Goal: Check status: Check status

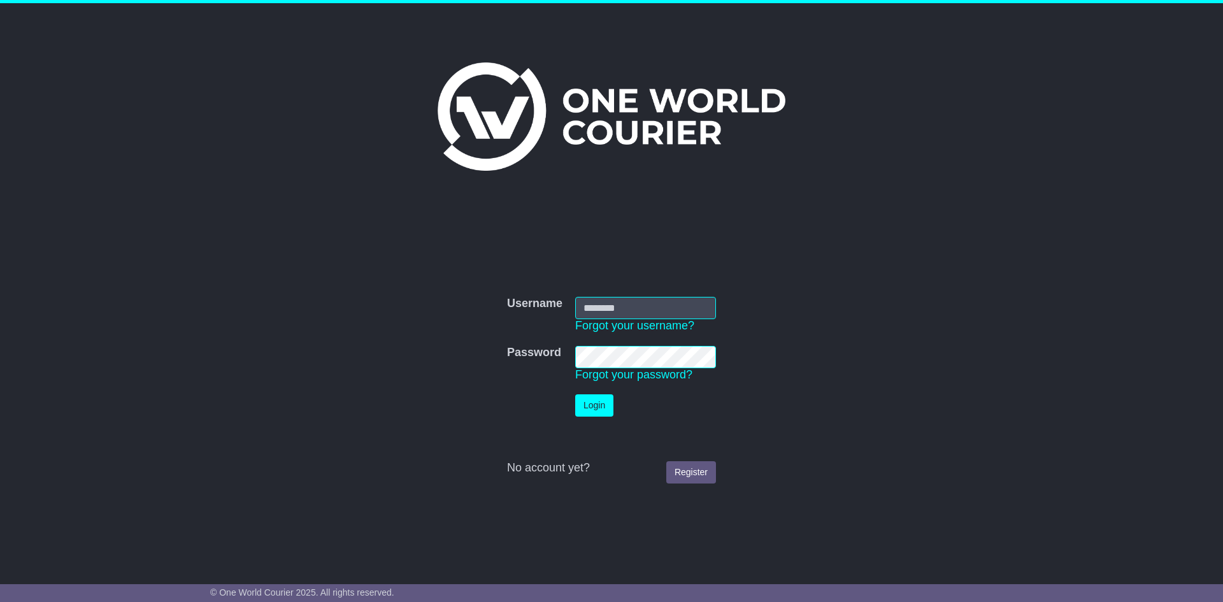
type input "******"
click at [594, 402] on button "Login" at bounding box center [594, 405] width 38 height 22
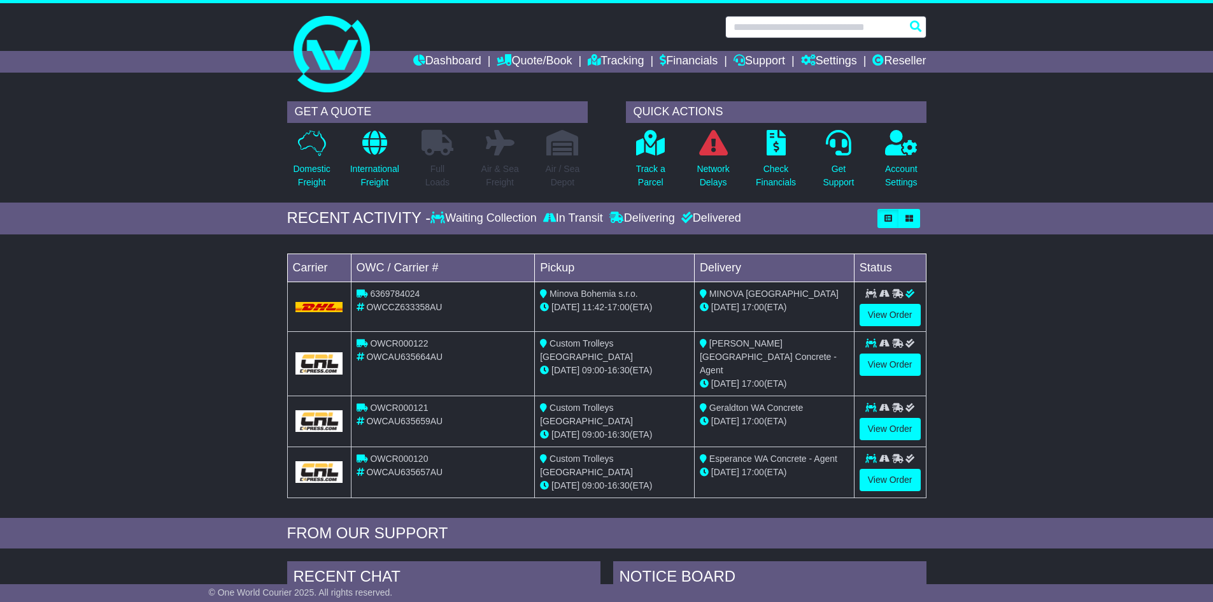
click at [774, 27] on input "text" at bounding box center [825, 27] width 201 height 22
paste input "*********"
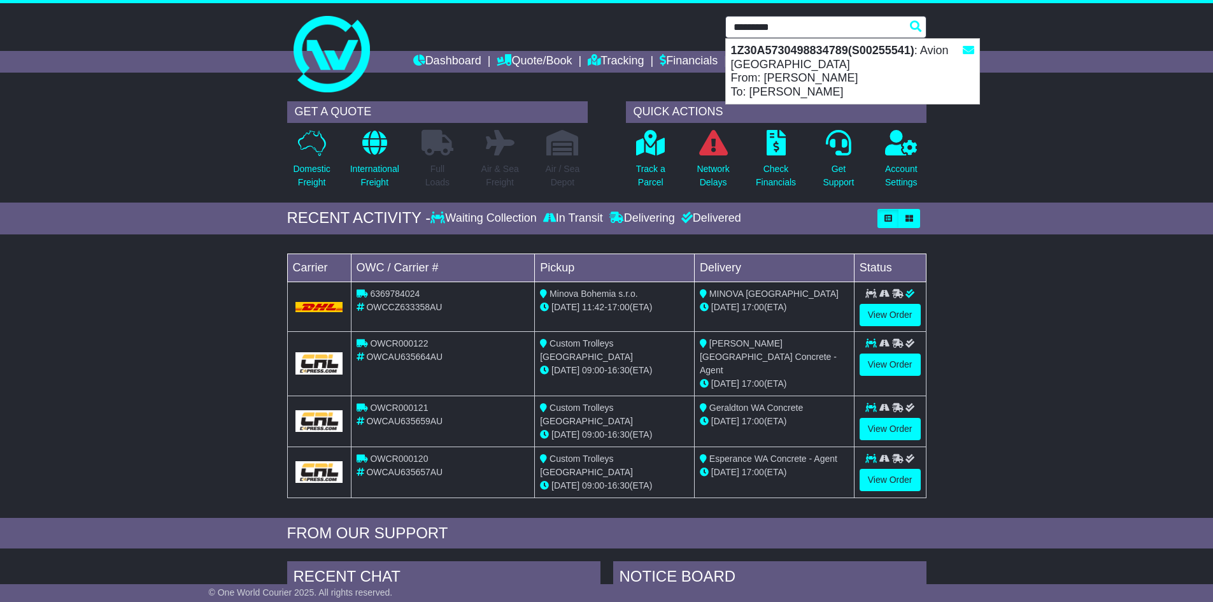
click at [862, 65] on div "1Z30A5730498834789(S00255541) : Avion Australia From: Eric Wang To: Wayne Lewis" at bounding box center [852, 71] width 253 height 65
type input "**********"
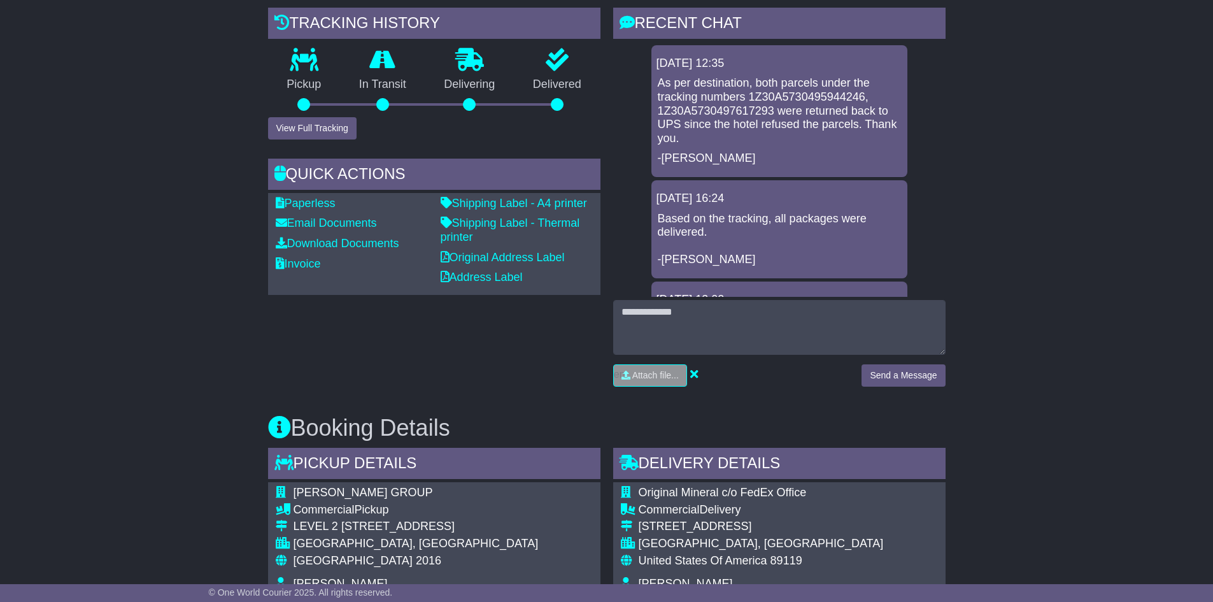
scroll to position [141, 0]
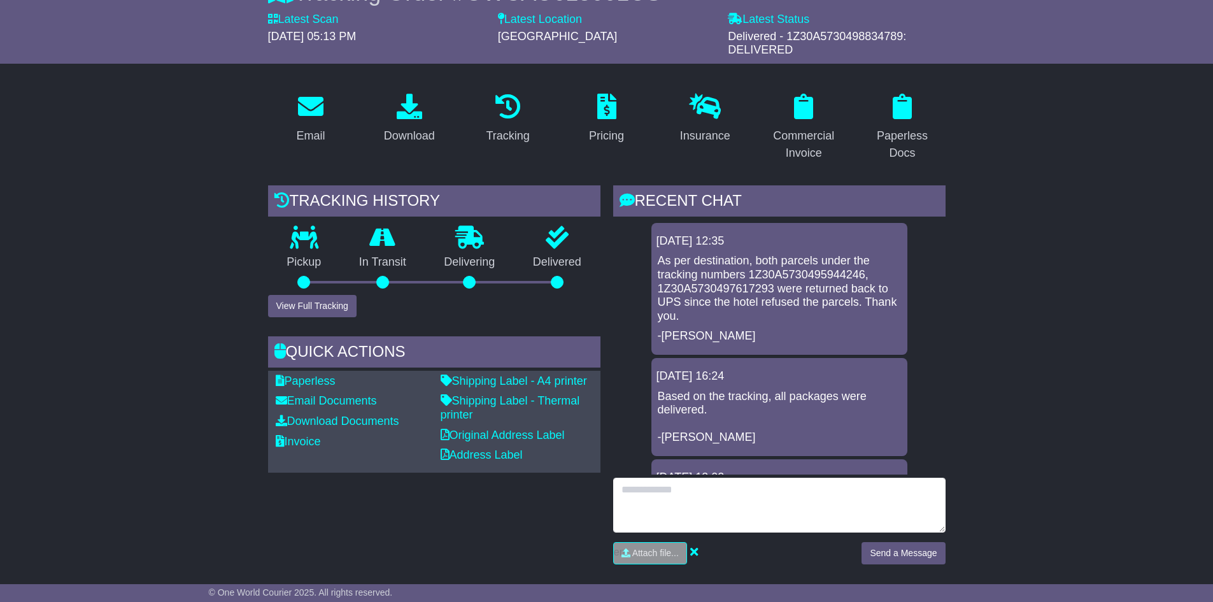
click at [746, 497] on textarea at bounding box center [779, 505] width 332 height 55
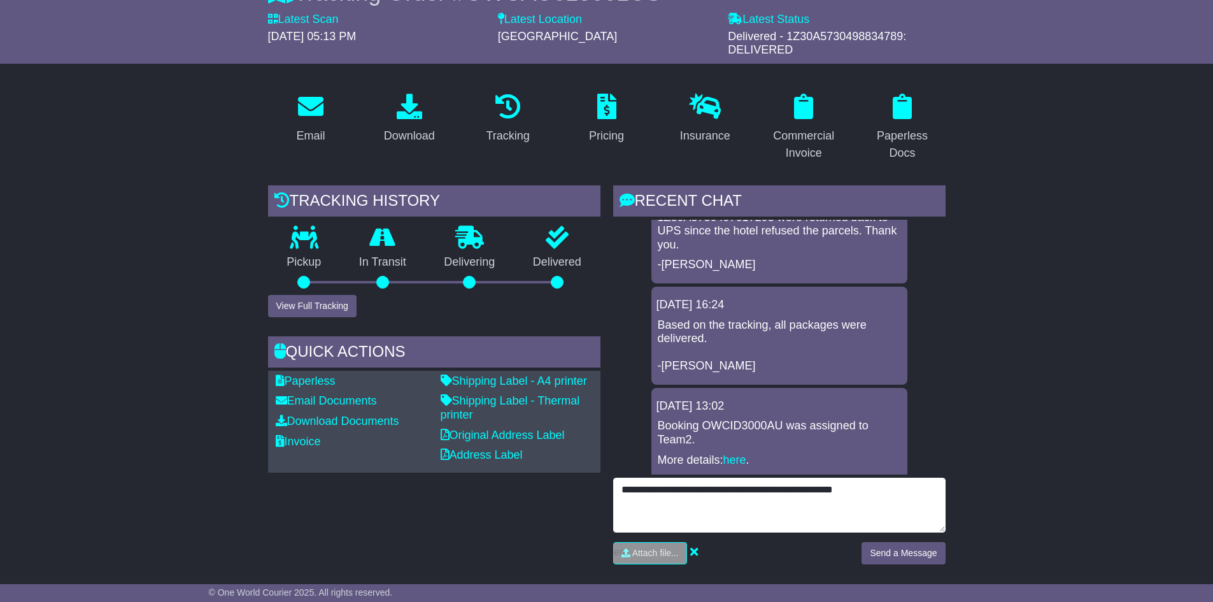
scroll to position [0, 0]
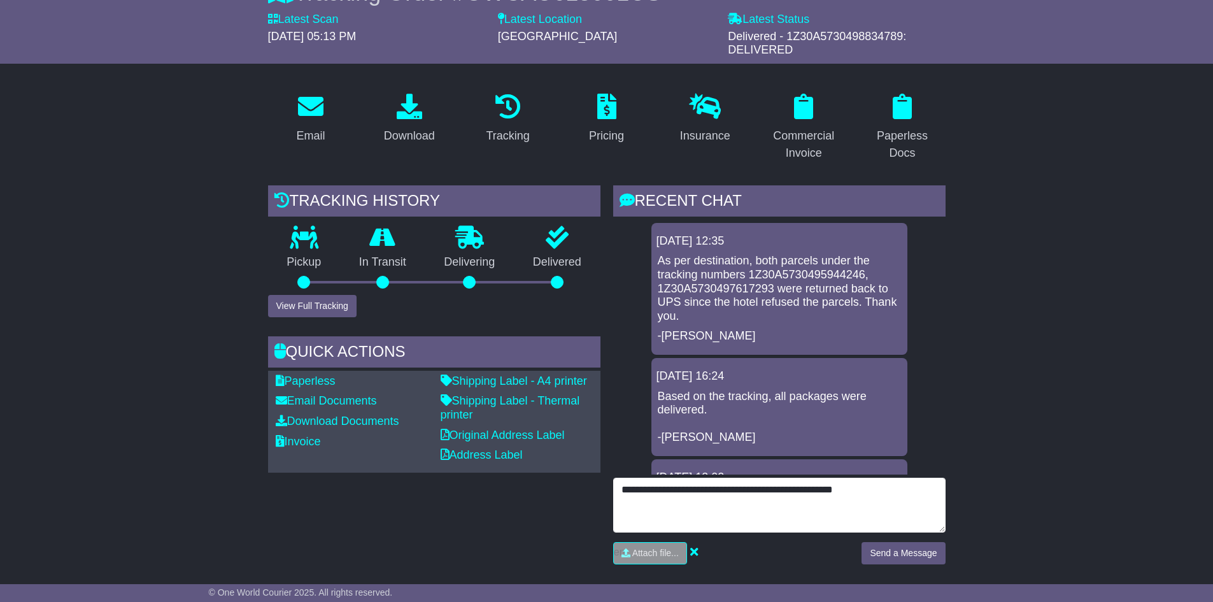
type textarea "**********"
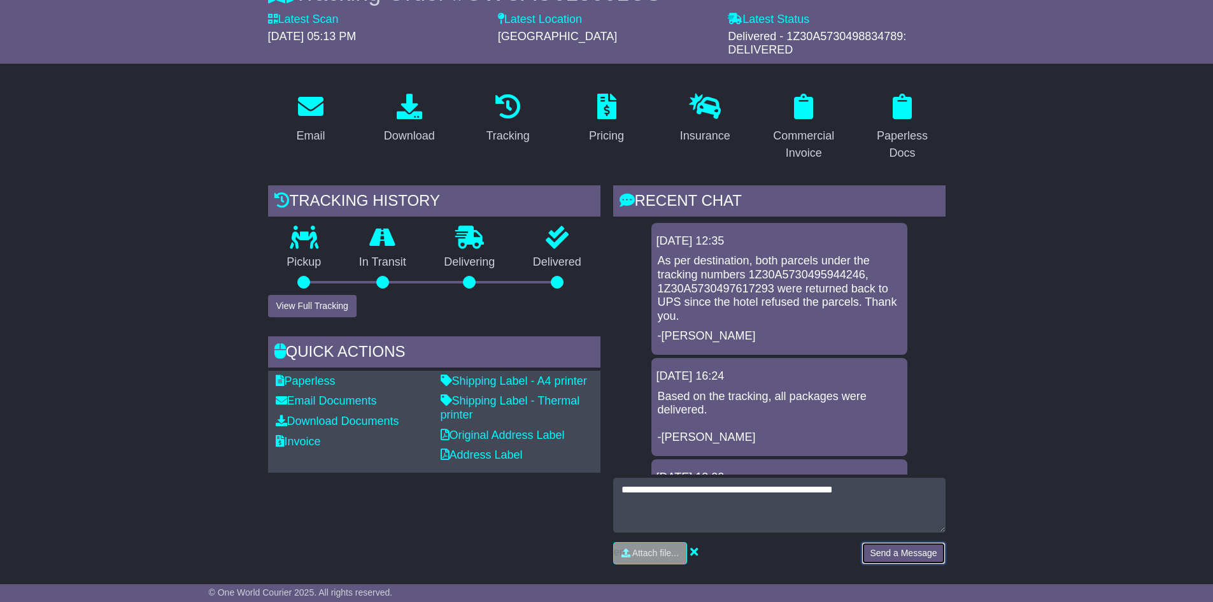
click at [889, 553] on button "Send a Message" at bounding box center [903, 553] width 83 height 22
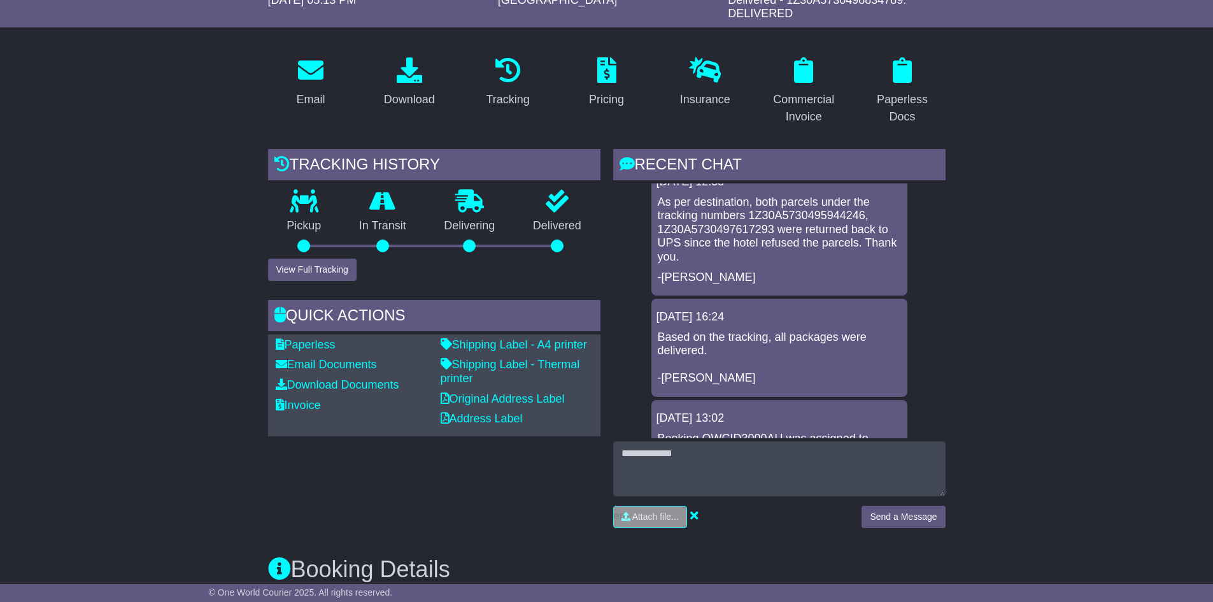
scroll to position [191, 0]
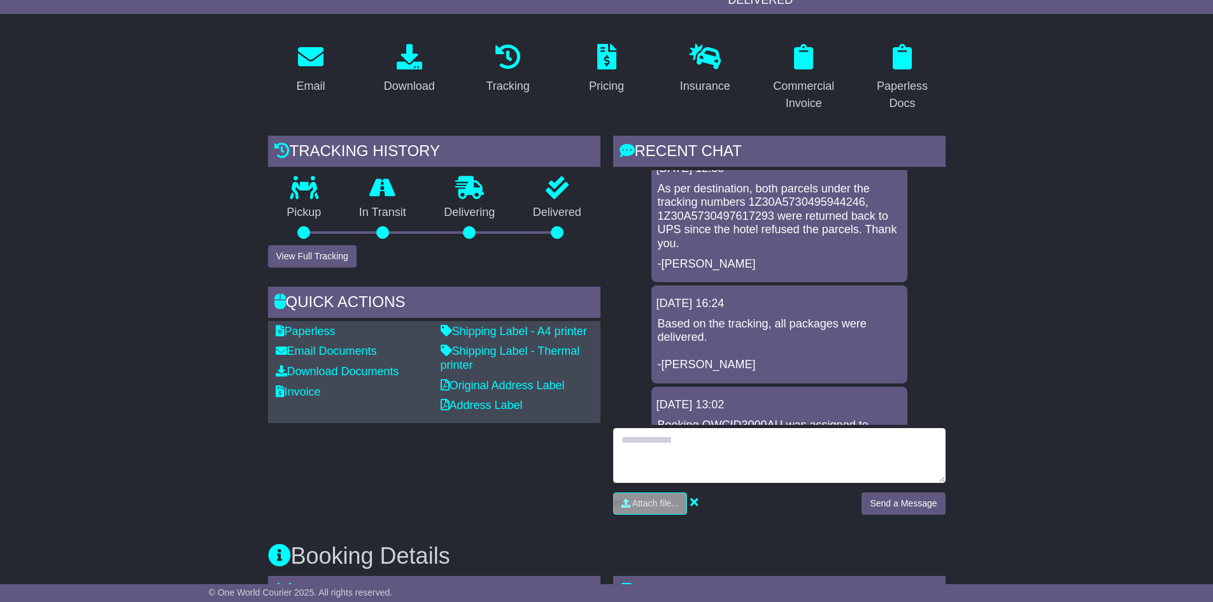
click at [808, 442] on textarea at bounding box center [779, 455] width 332 height 55
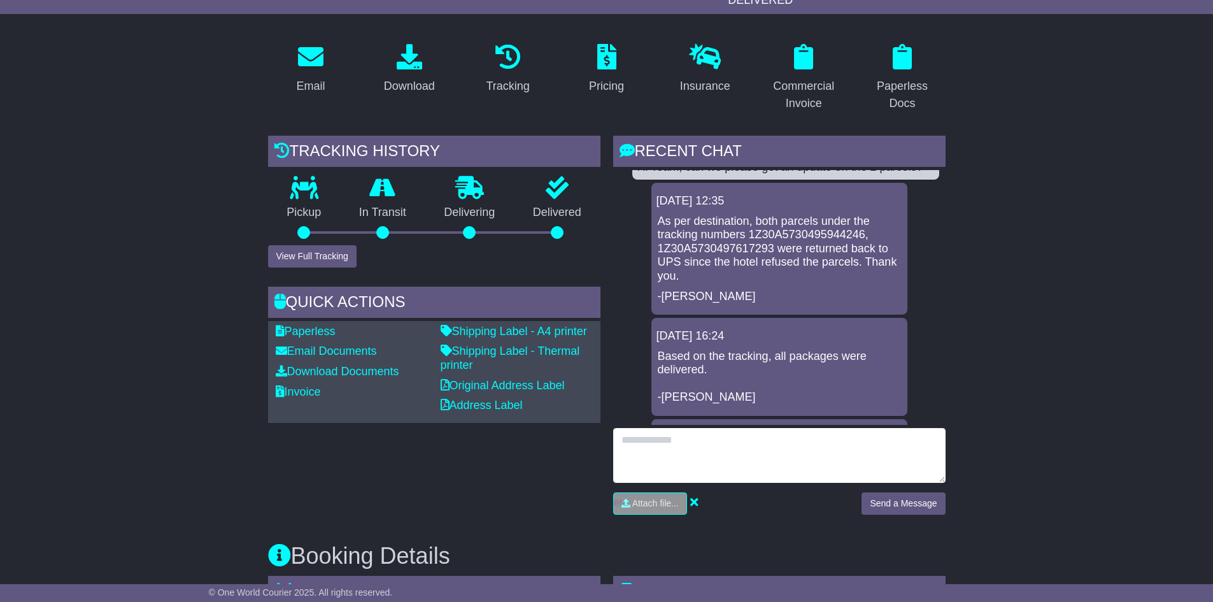
scroll to position [0, 0]
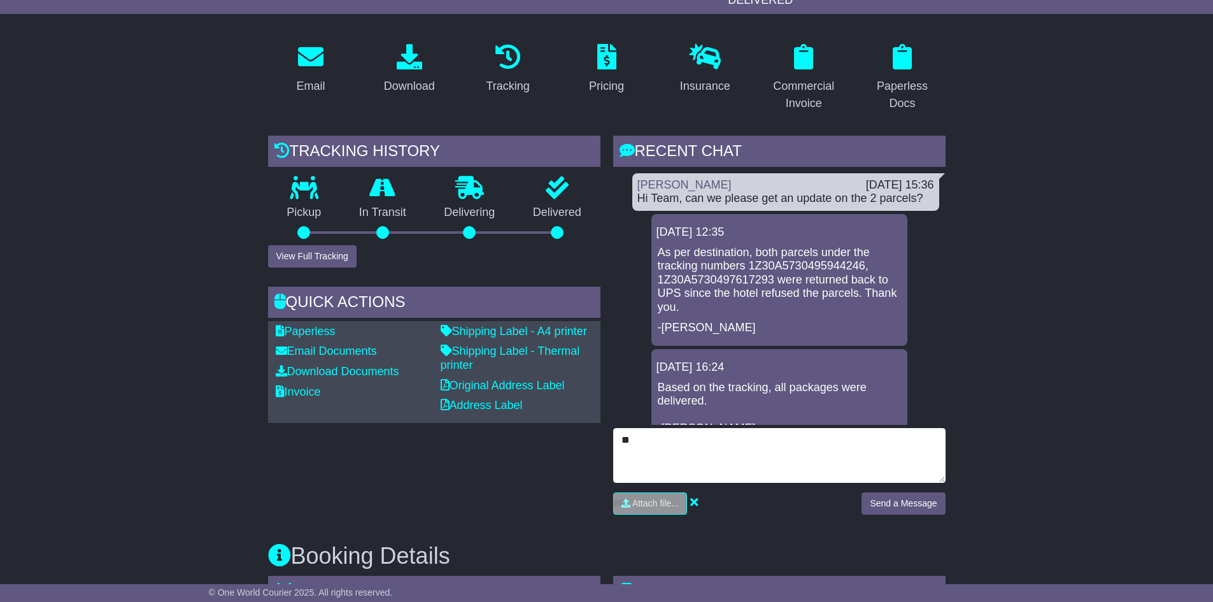
type textarea "*"
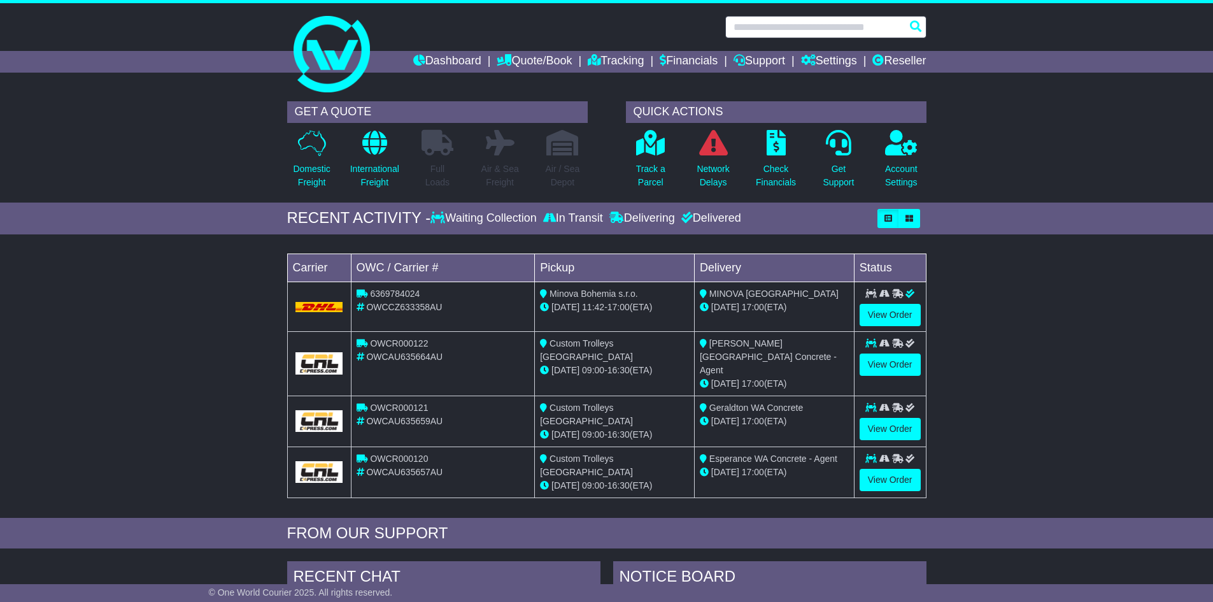
click at [776, 18] on input "text" at bounding box center [825, 27] width 201 height 22
paste input "*********"
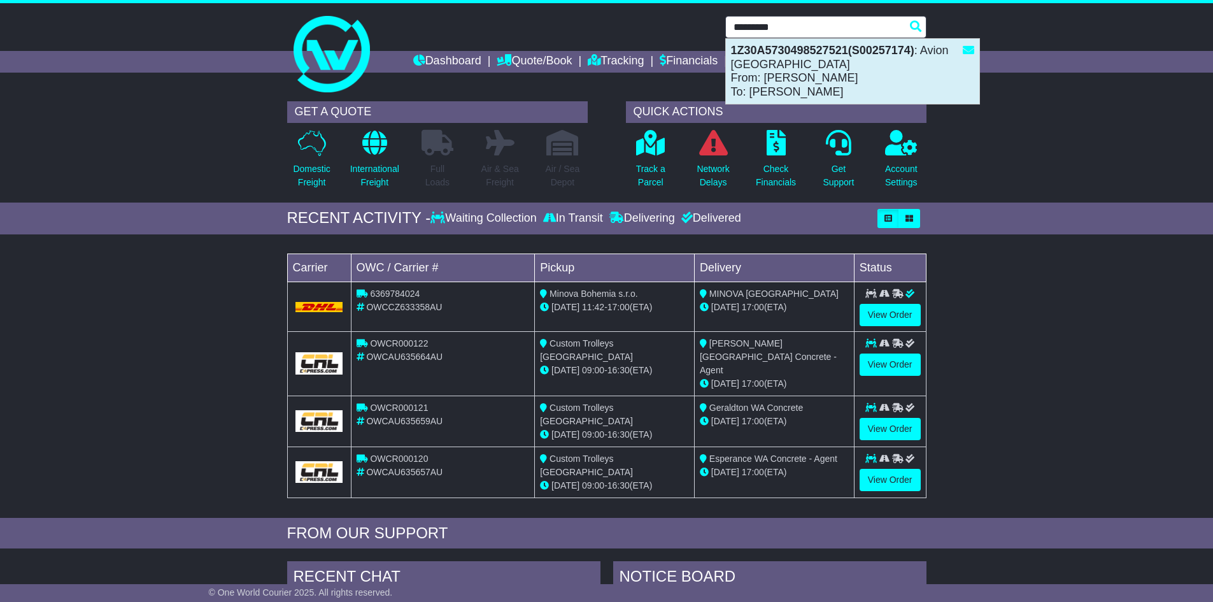
click at [860, 66] on div "1Z30A5730498527521(S00257174) : Avion Australia From: David Ogston To: Hui Chen" at bounding box center [852, 71] width 253 height 65
type input "**********"
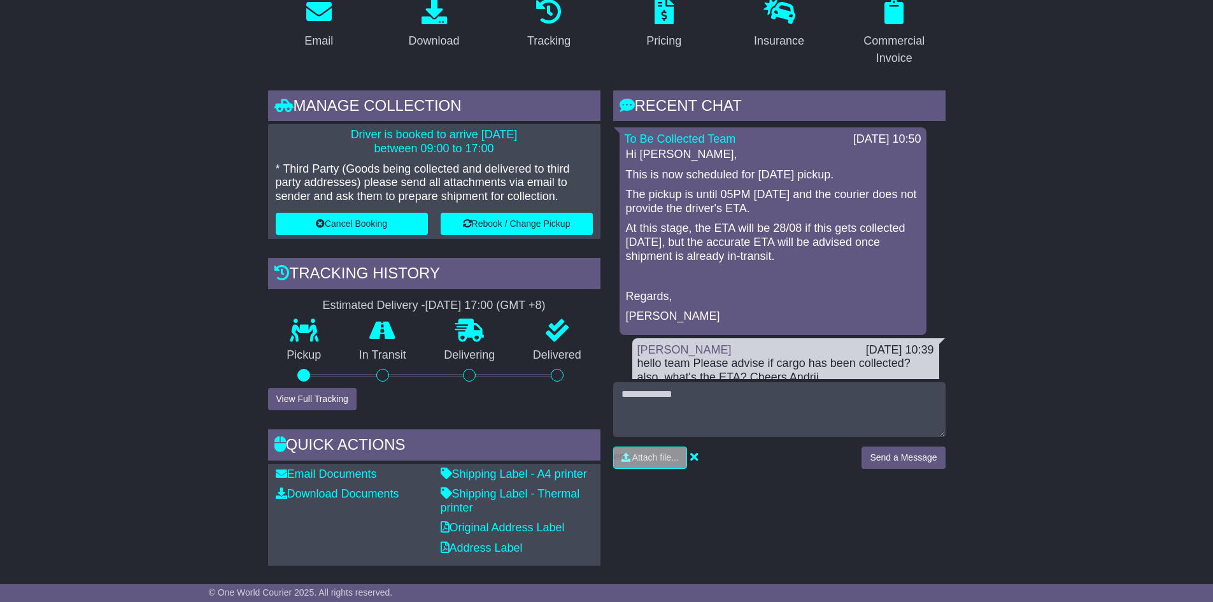
scroll to position [231, 0]
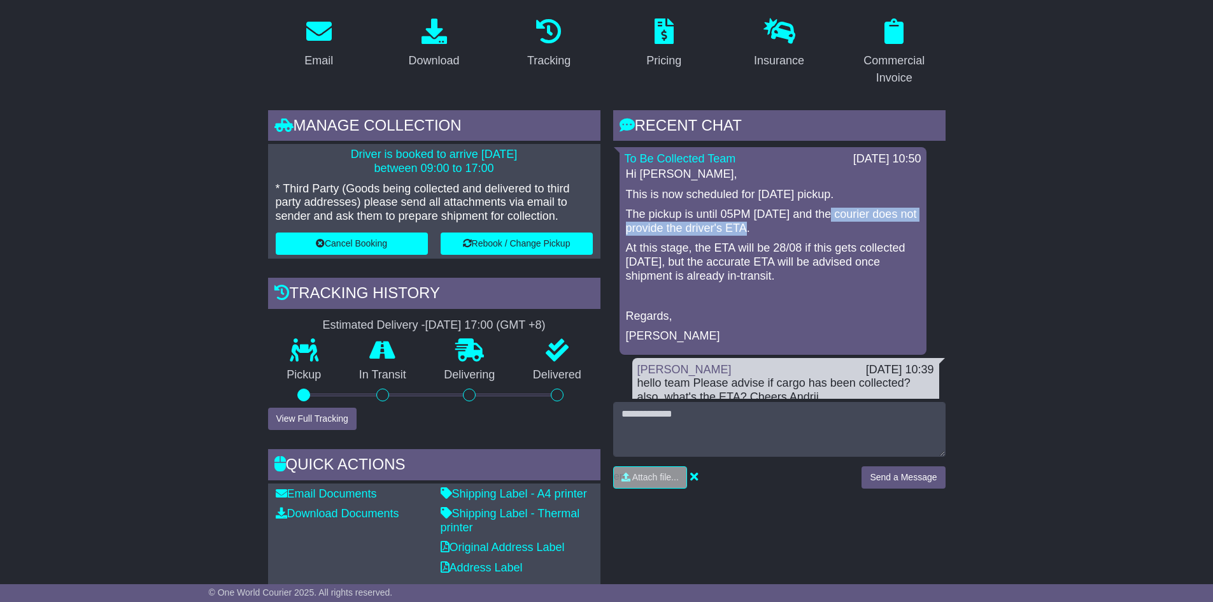
drag, startPoint x: 829, startPoint y: 216, endPoint x: 853, endPoint y: 226, distance: 25.4
click at [853, 226] on p "The pickup is until 05PM today and the courier does not provide the driver's ET…" at bounding box center [773, 221] width 294 height 27
copy p "courier does not provide the driver's ETA."
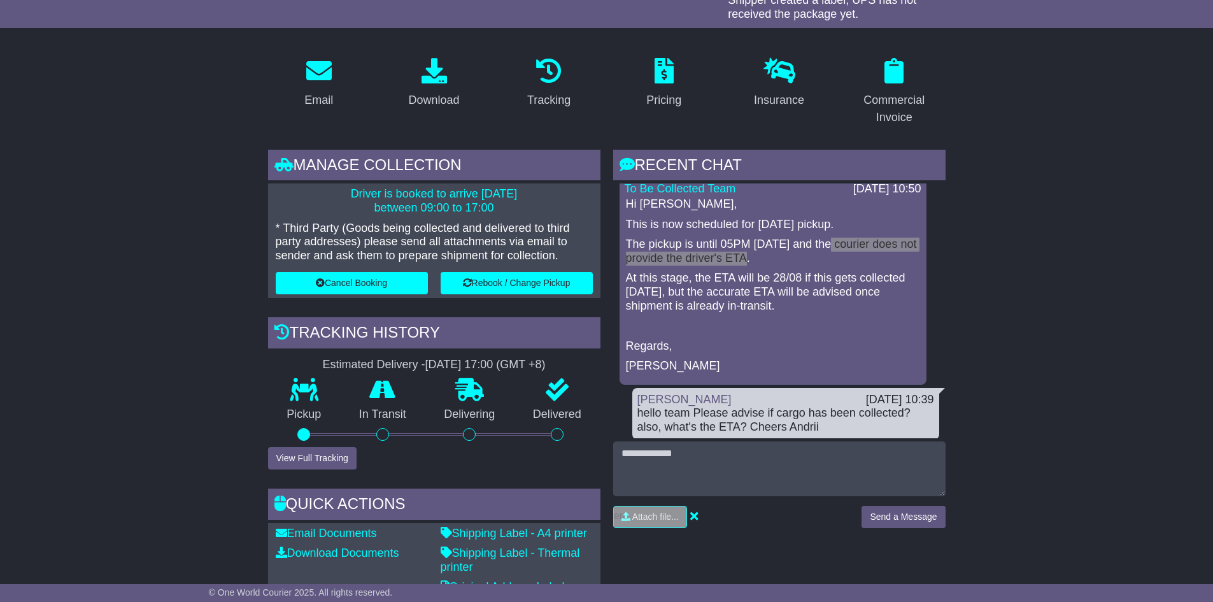
scroll to position [0, 0]
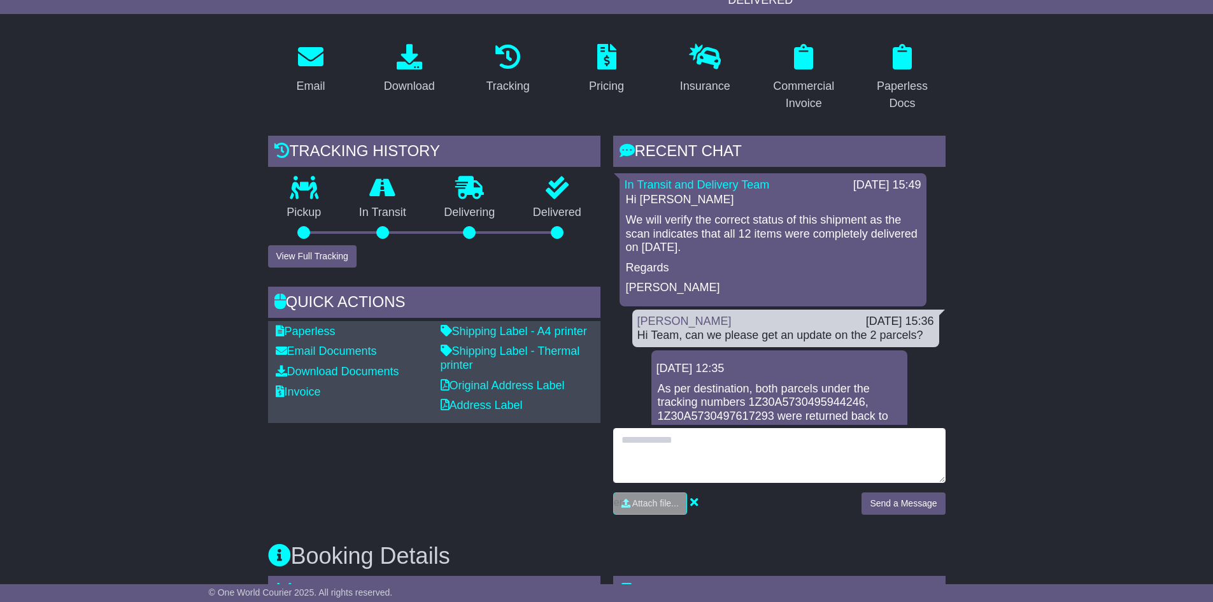
click at [814, 449] on textarea at bounding box center [779, 455] width 332 height 55
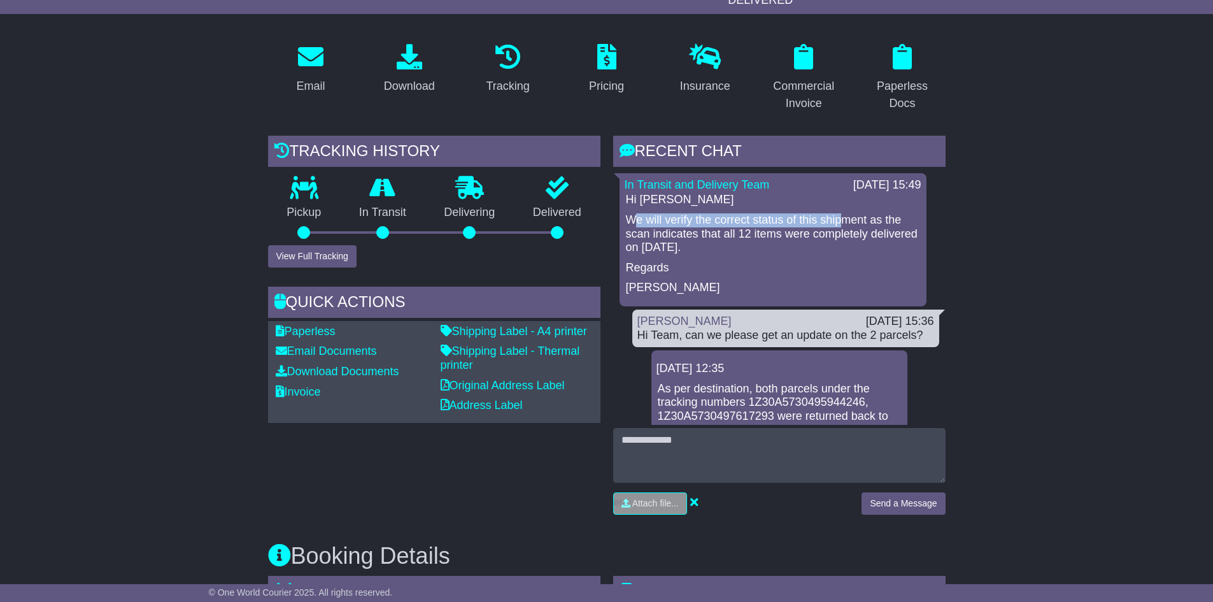
drag, startPoint x: 631, startPoint y: 215, endPoint x: 846, endPoint y: 218, distance: 214.6
click at [846, 218] on p "We will verify the correct status of this shipment as the scan indicates that a…" at bounding box center [773, 233] width 294 height 41
drag, startPoint x: 866, startPoint y: 212, endPoint x: 857, endPoint y: 219, distance: 11.3
click at [867, 212] on div "Hi Kevin We will verify the correct status of this shipment as the scan indicat…" at bounding box center [773, 244] width 297 height 102
drag, startPoint x: 633, startPoint y: 224, endPoint x: 646, endPoint y: 217, distance: 14.5
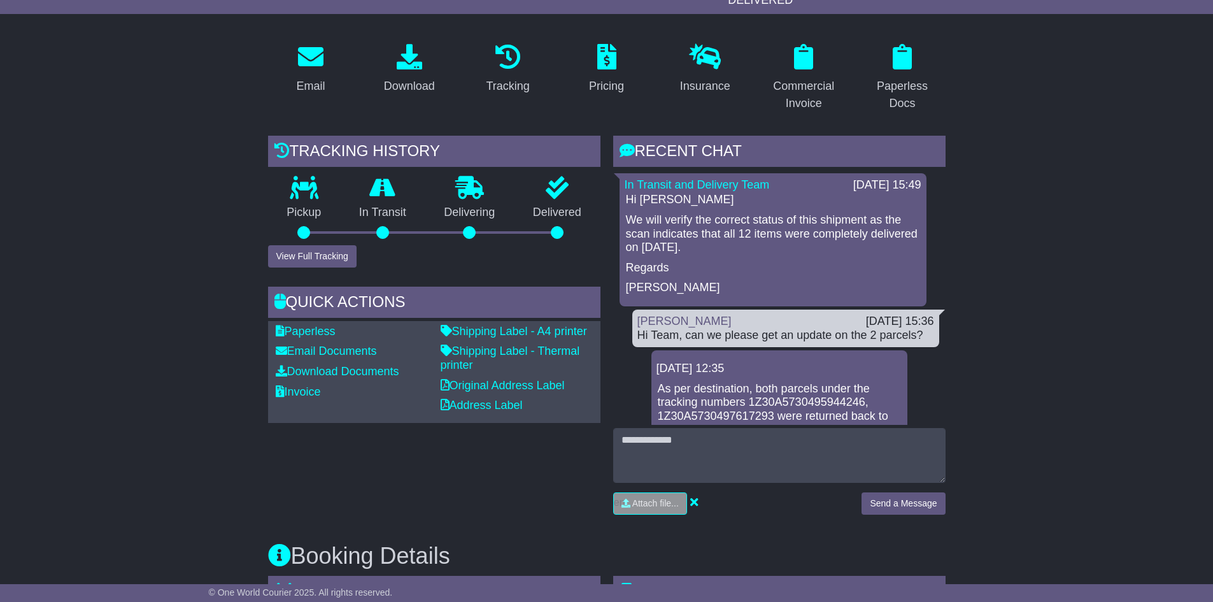
click at [634, 224] on p "We will verify the correct status of this shipment as the scan indicates that a…" at bounding box center [773, 233] width 294 height 41
drag, startPoint x: 669, startPoint y: 213, endPoint x: 713, endPoint y: 215, distance: 44.6
click at [673, 213] on p "We will verify the correct status of this shipment as the scan indicates that a…" at bounding box center [773, 233] width 294 height 41
drag, startPoint x: 718, startPoint y: 216, endPoint x: 730, endPoint y: 215, distance: 12.2
click at [719, 216] on p "We will verify the correct status of this shipment as the scan indicates that a…" at bounding box center [773, 233] width 294 height 41
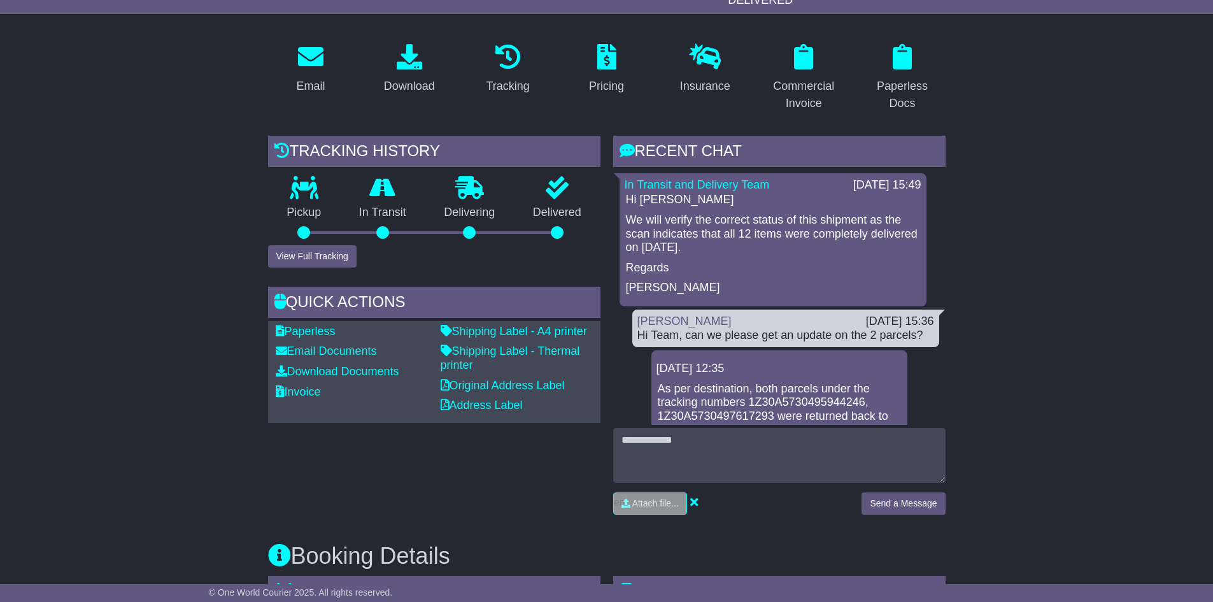
drag, startPoint x: 750, startPoint y: 215, endPoint x: 778, endPoint y: 212, distance: 28.1
click at [755, 213] on p "We will verify the correct status of this shipment as the scan indicates that a…" at bounding box center [773, 233] width 294 height 41
drag, startPoint x: 804, startPoint y: 213, endPoint x: 860, endPoint y: 217, distance: 56.8
click at [859, 217] on p "We will verify the correct status of this shipment as the scan indicates that a…" at bounding box center [773, 233] width 294 height 41
drag, startPoint x: 896, startPoint y: 216, endPoint x: 805, endPoint y: 236, distance: 92.5
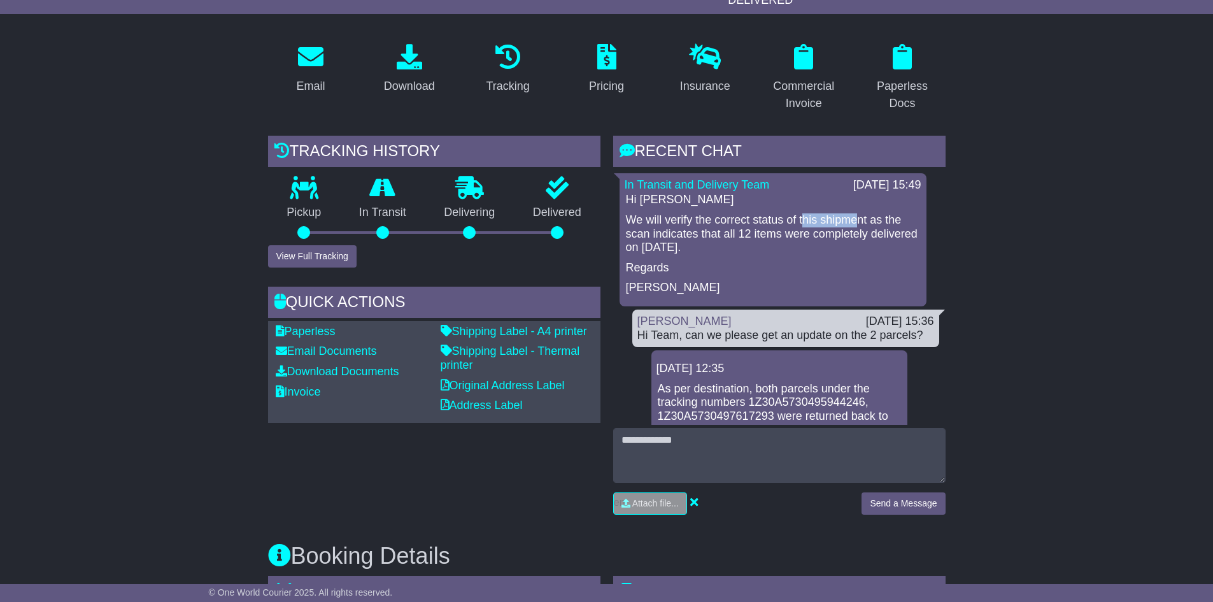
click at [894, 216] on p "We will verify the correct status of this shipment as the scan indicates that a…" at bounding box center [773, 233] width 294 height 41
drag, startPoint x: 676, startPoint y: 232, endPoint x: 685, endPoint y: 229, distance: 9.1
click at [677, 232] on p "We will verify the correct status of this shipment as the scan indicates that a…" at bounding box center [773, 233] width 294 height 41
drag, startPoint x: 765, startPoint y: 225, endPoint x: 777, endPoint y: 224, distance: 11.6
click at [768, 225] on p "We will verify the correct status of this shipment as the scan indicates that a…" at bounding box center [773, 233] width 294 height 41
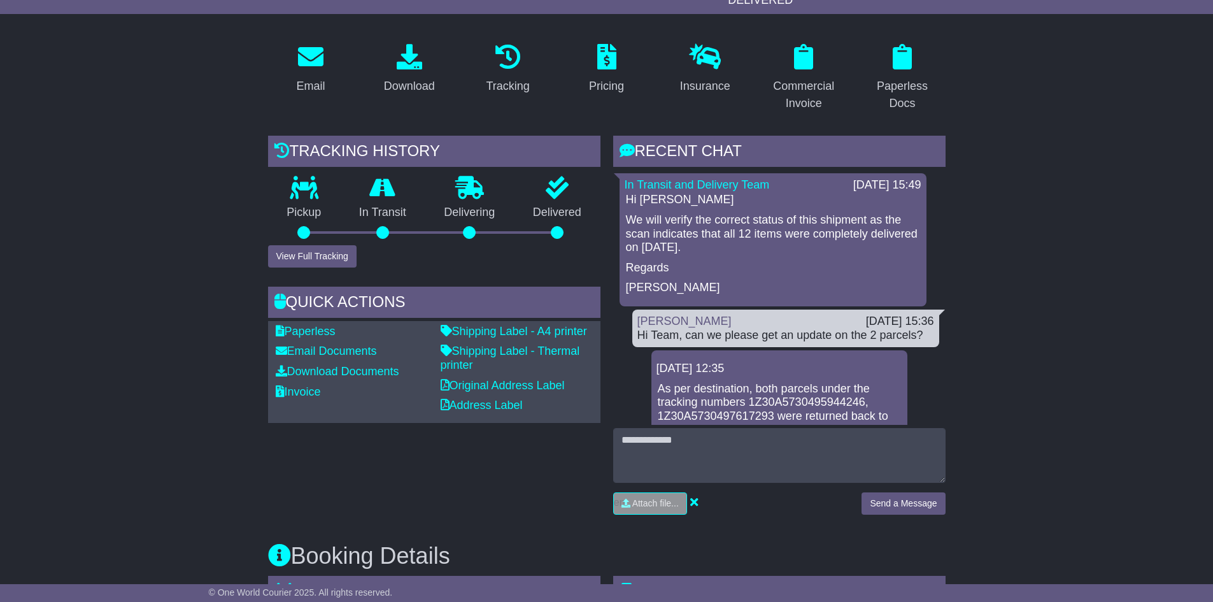
click at [893, 232] on p "We will verify the correct status of this shipment as the scan indicates that a…" at bounding box center [773, 233] width 294 height 41
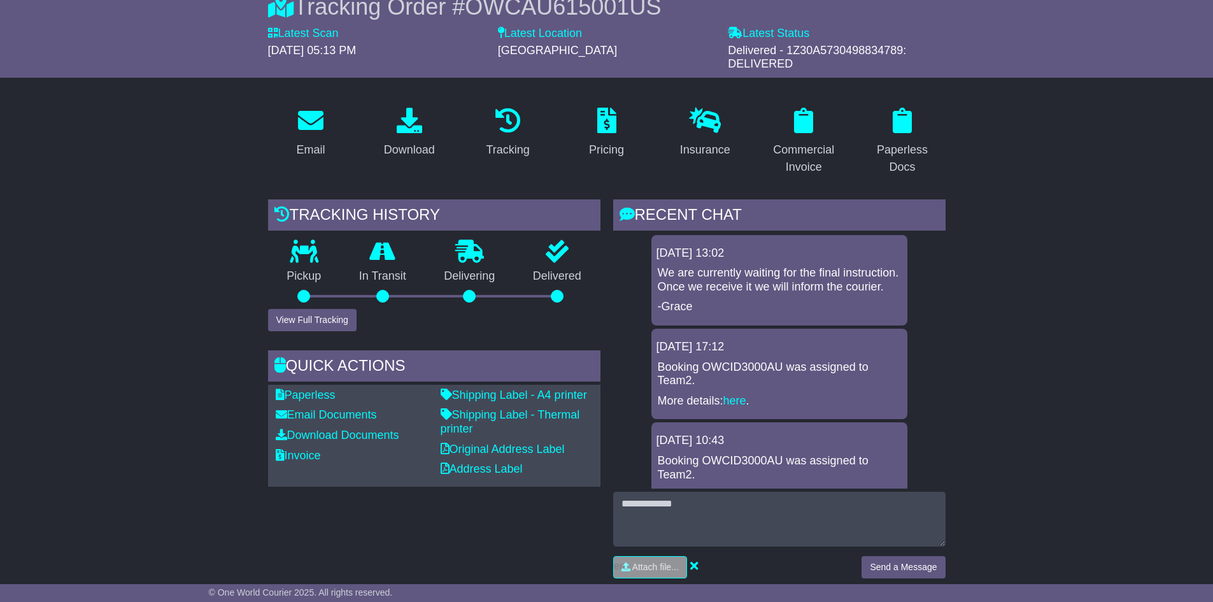
scroll to position [828, 0]
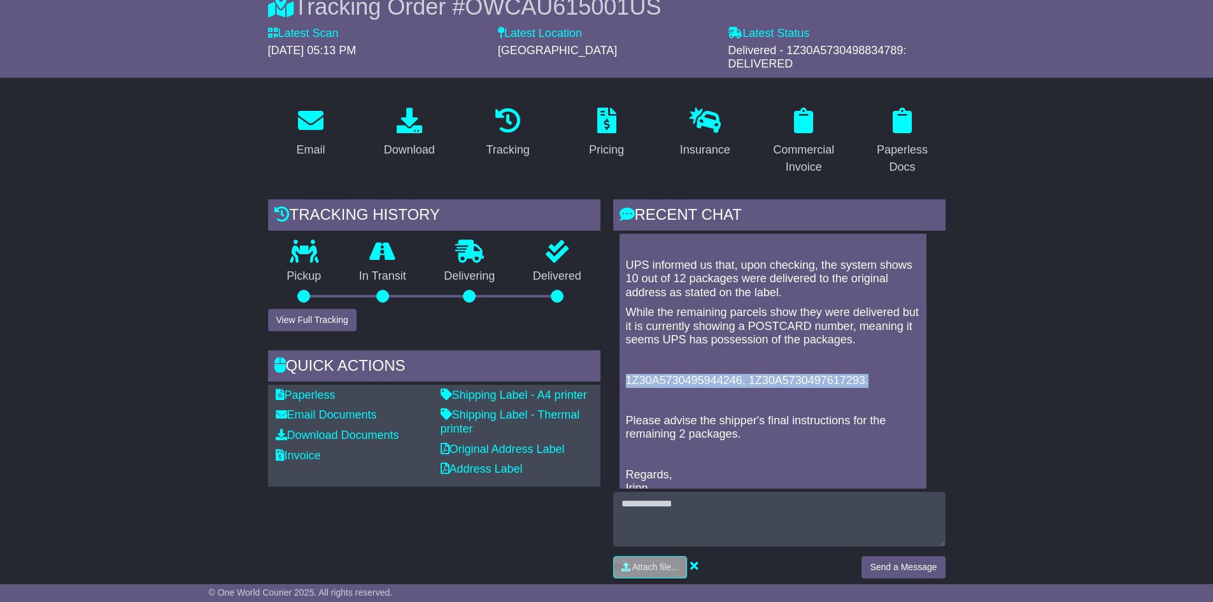
drag, startPoint x: 627, startPoint y: 392, endPoint x: 877, endPoint y: 387, distance: 249.7
click at [877, 387] on div "Hi Kevin, UPS informed us that, upon checking, the system shows 10 out of 12 pa…" at bounding box center [773, 357] width 297 height 278
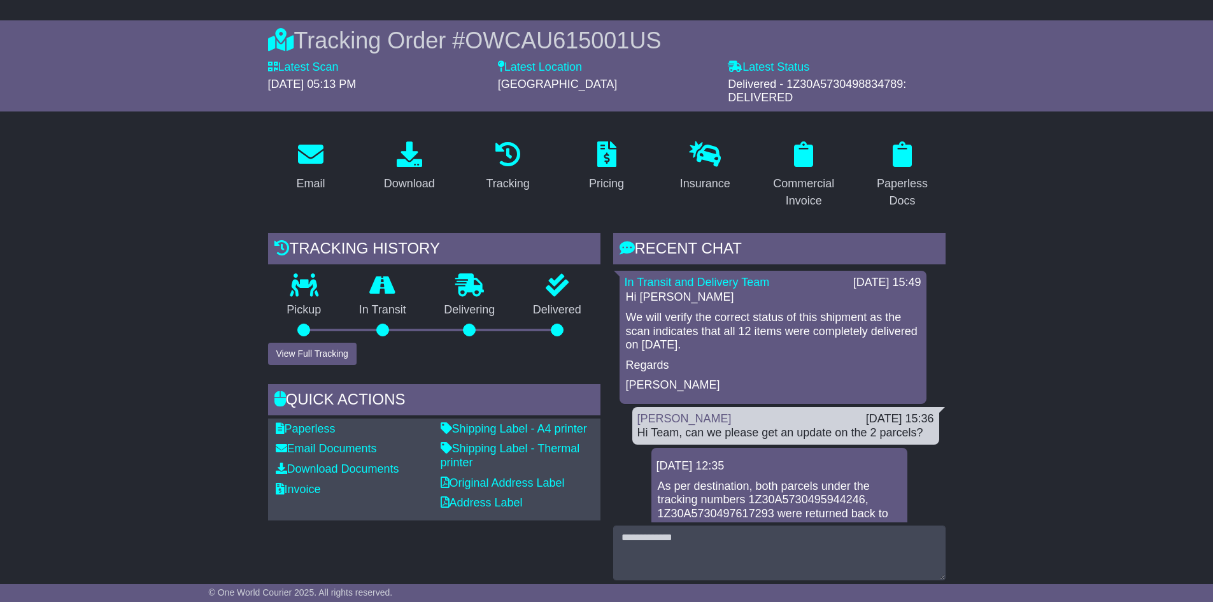
scroll to position [127, 0]
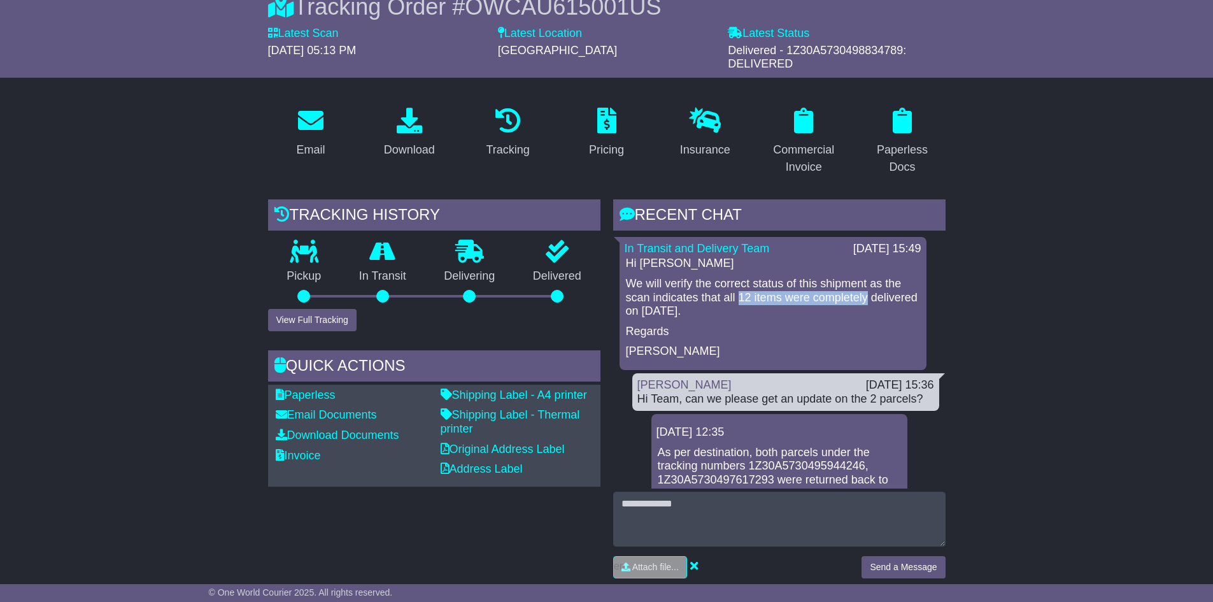
drag, startPoint x: 740, startPoint y: 294, endPoint x: 869, endPoint y: 294, distance: 128.6
click at [869, 294] on p "We will verify the correct status of this shipment as the scan indicates that a…" at bounding box center [773, 297] width 294 height 41
drag, startPoint x: 629, startPoint y: 350, endPoint x: 662, endPoint y: 350, distance: 32.5
click at [662, 350] on p "Gerard" at bounding box center [773, 351] width 294 height 14
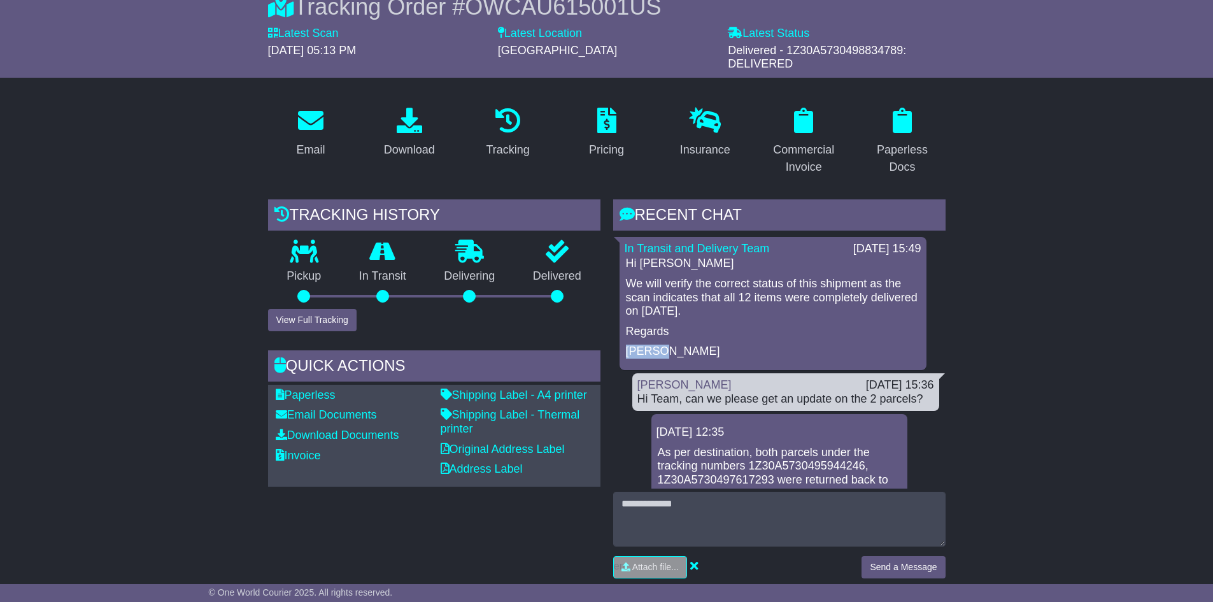
click at [662, 350] on p "Gerard" at bounding box center [773, 351] width 294 height 14
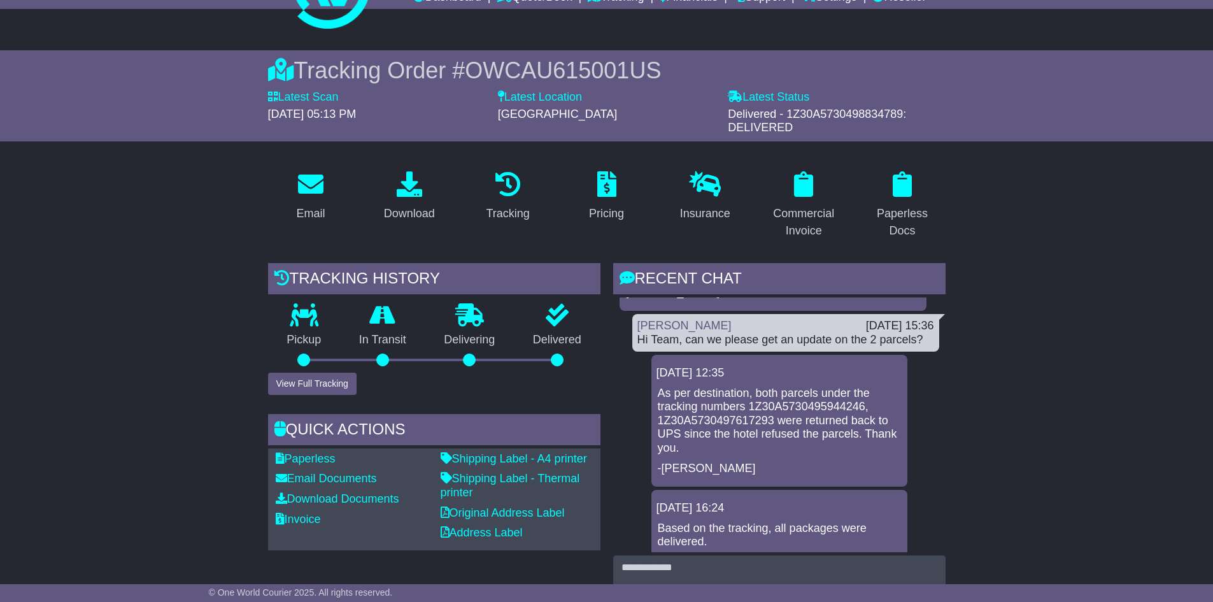
scroll to position [191, 0]
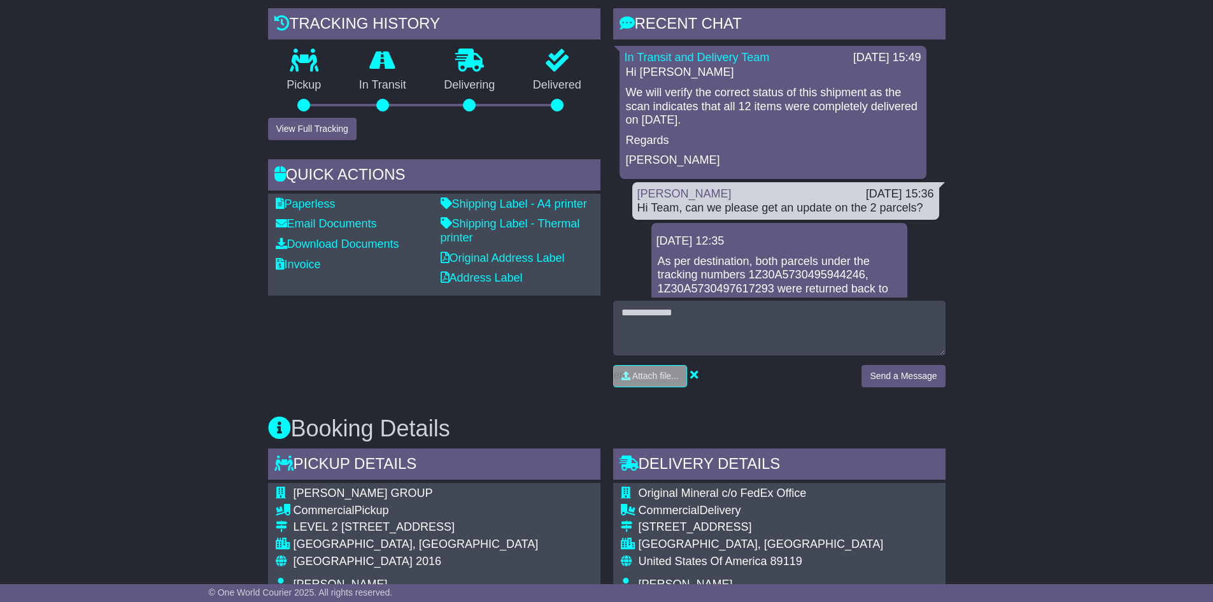
scroll to position [0, 0]
